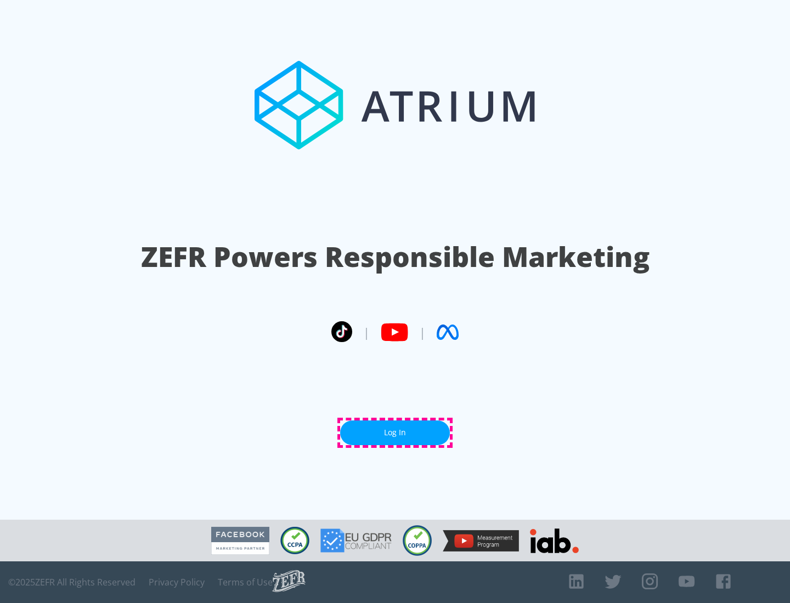
click at [395, 433] on link "Log In" at bounding box center [395, 433] width 110 height 25
